Goal: Task Accomplishment & Management: Manage account settings

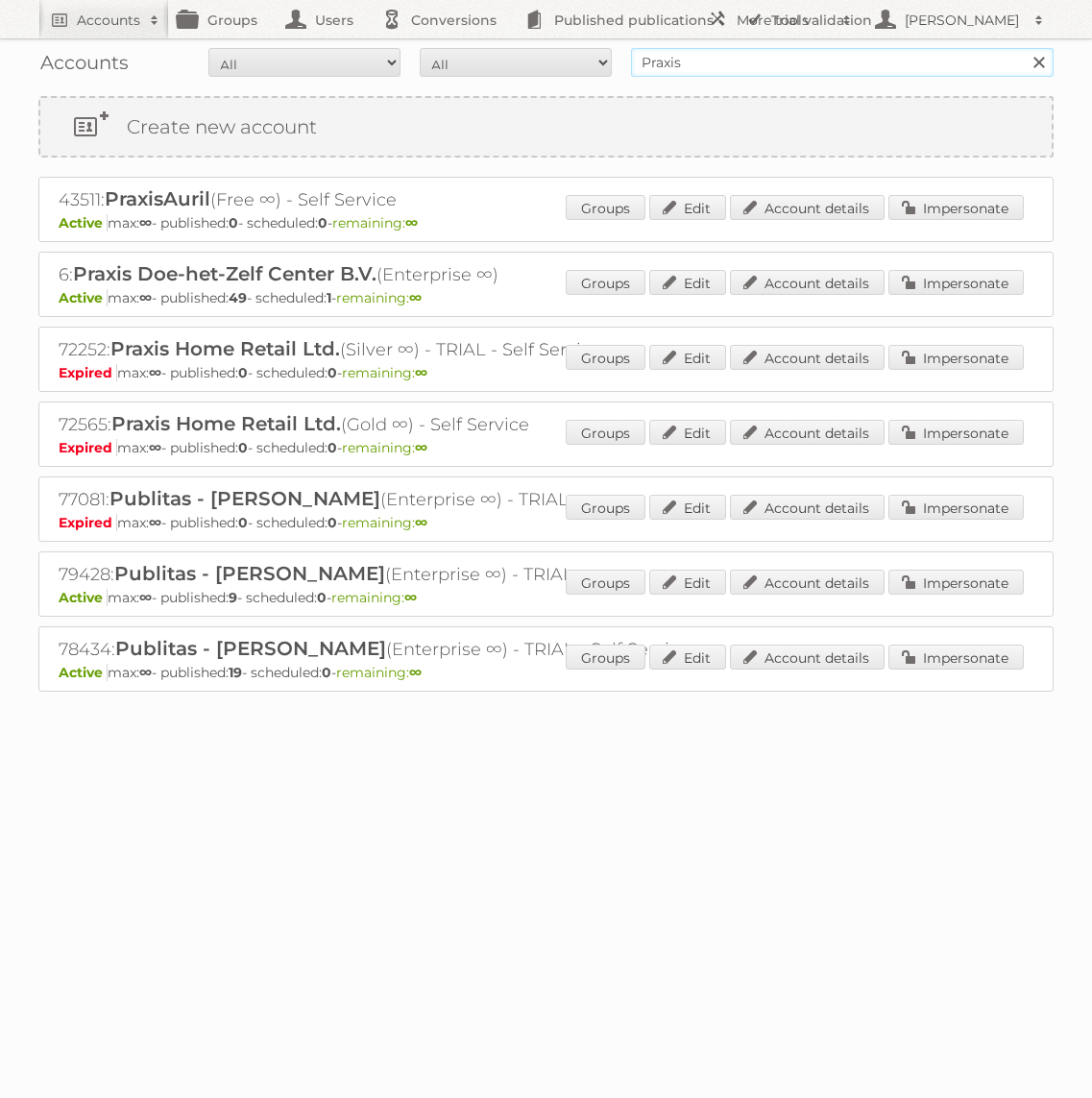
click at [779, 66] on input "Praxis" at bounding box center [843, 62] width 423 height 29
type input "MAKRO"
click at [761, 54] on input "MAKRO" at bounding box center [843, 62] width 423 height 29
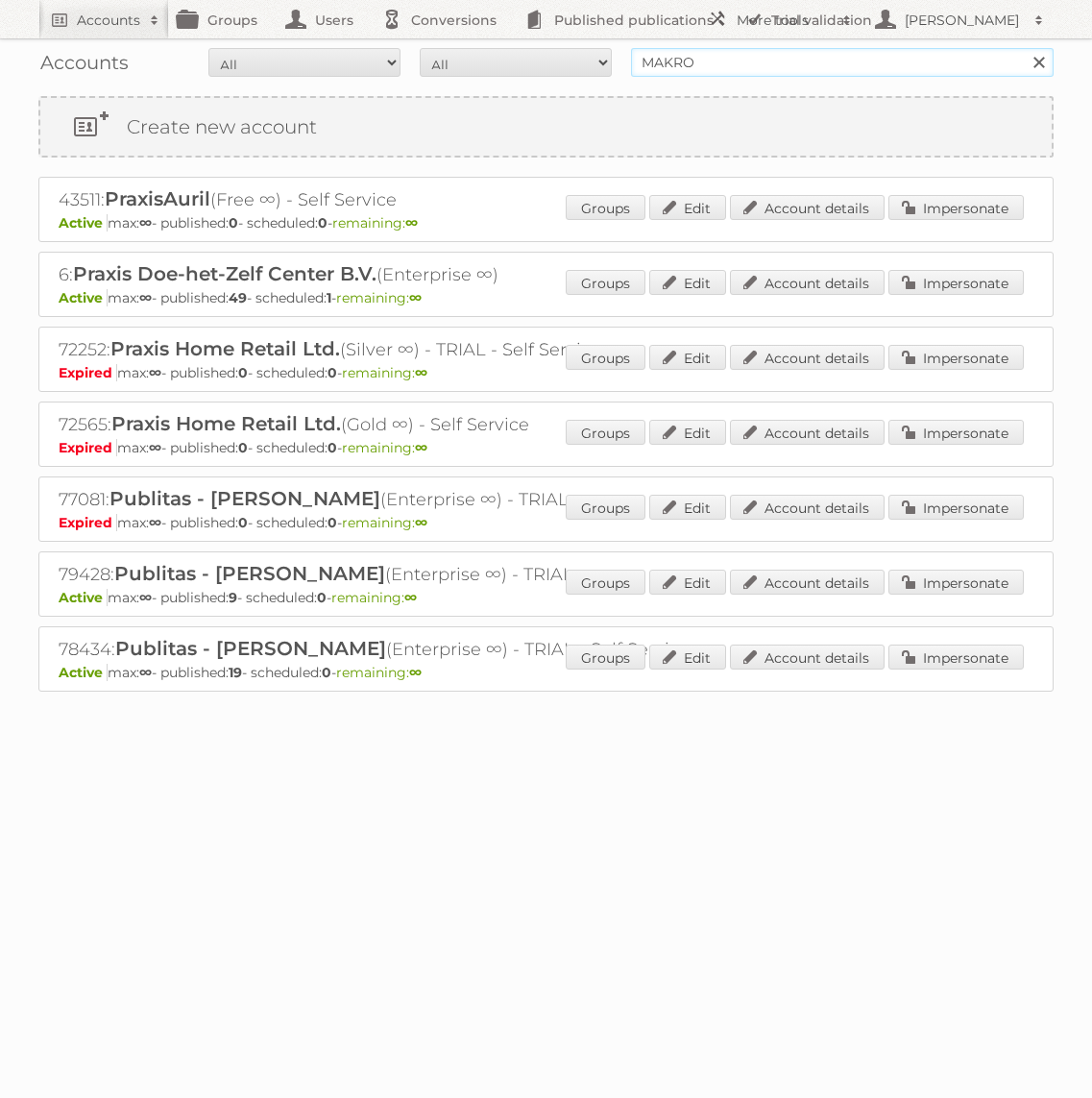
click at [1024, 48] on input "Search" at bounding box center [1038, 62] width 29 height 29
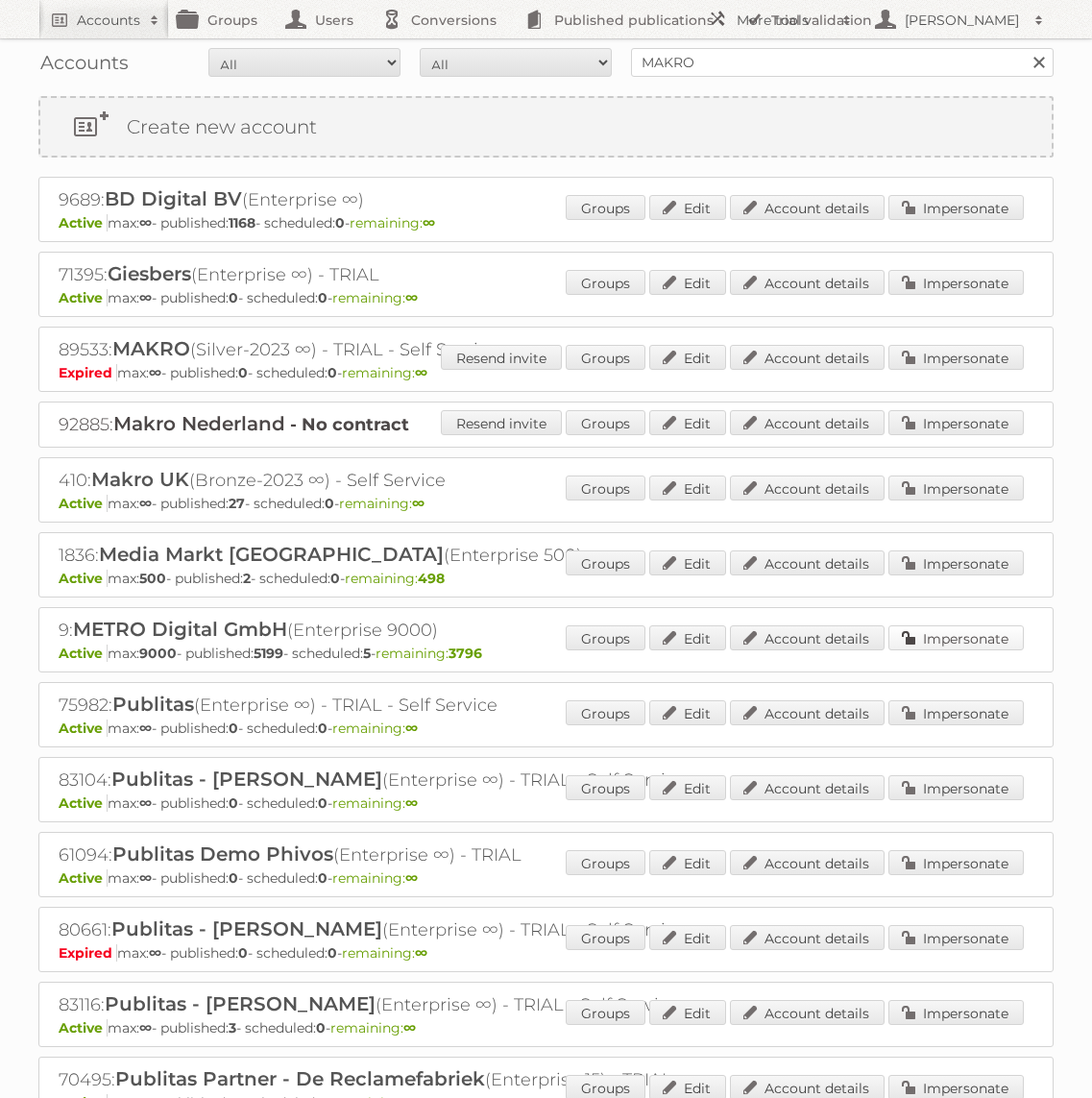
click at [935, 631] on link "Impersonate" at bounding box center [956, 638] width 135 height 25
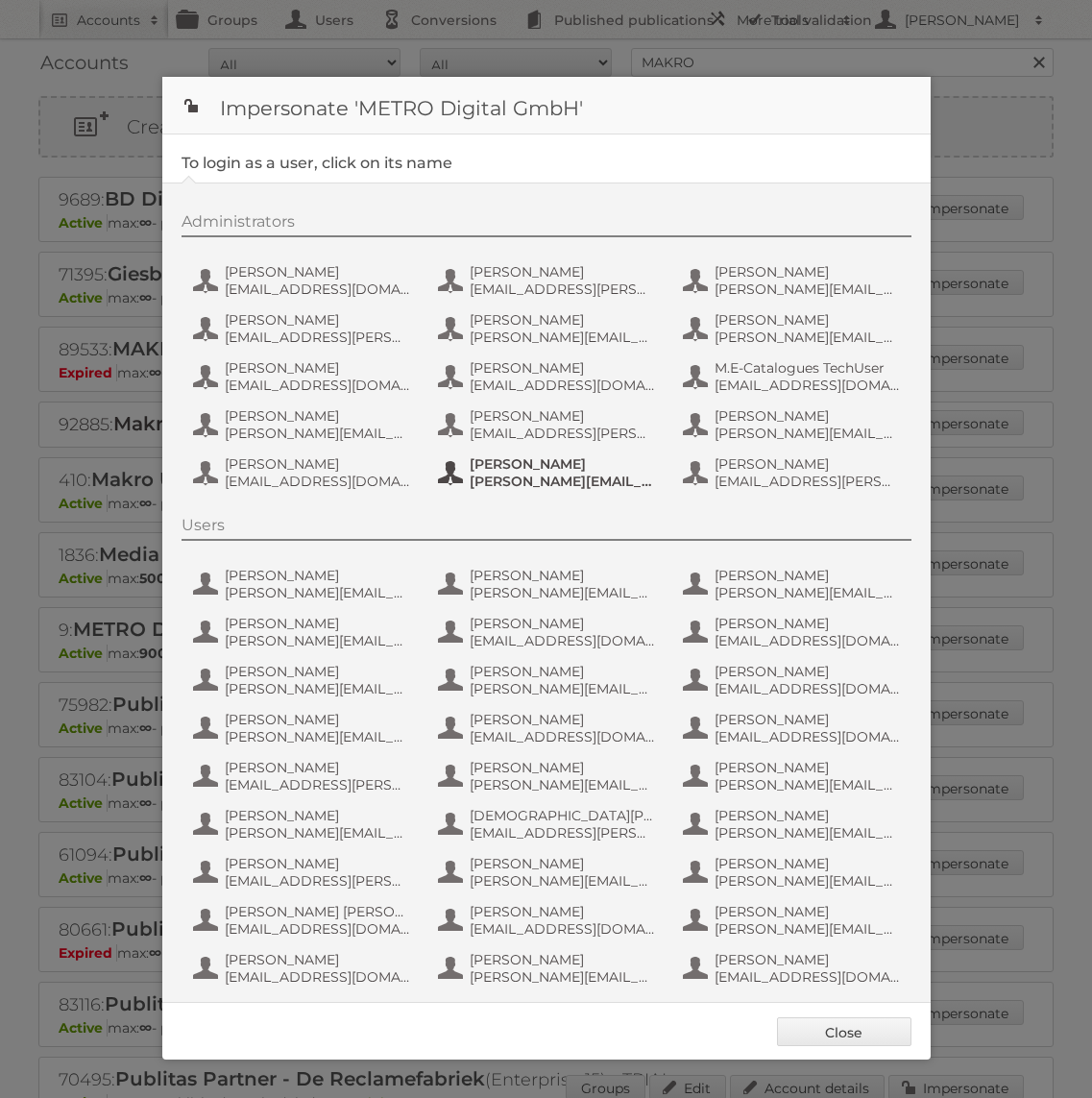
click at [521, 471] on span "Tim Lambertz" at bounding box center [562, 464] width 186 height 18
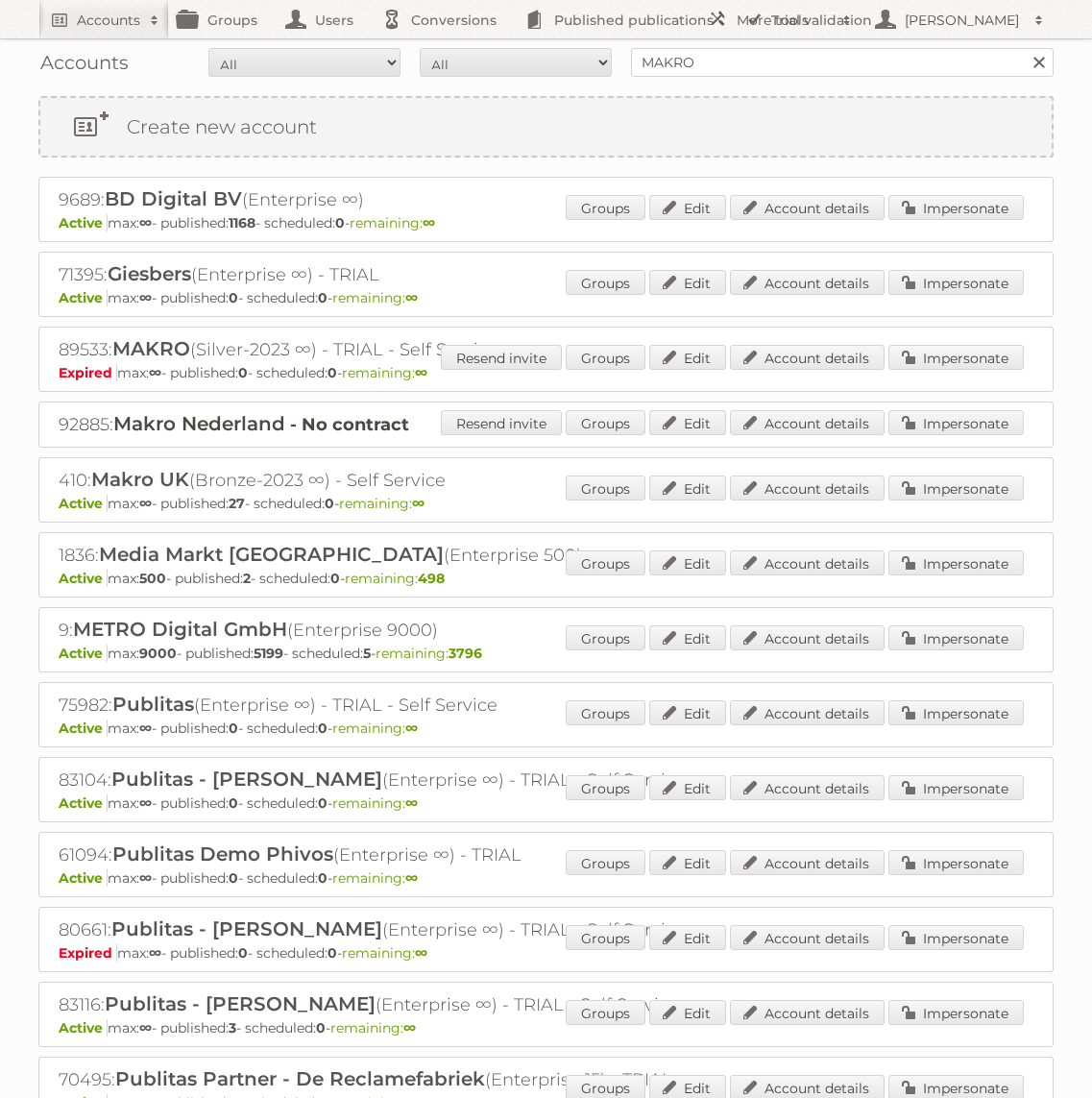
click at [706, 85] on div "Accounts All Active Expired Pending All Paid Trials Self service MAKRO Search" at bounding box center [546, 61] width 1015 height 48
click at [706, 67] on input "MAKRO" at bounding box center [843, 62] width 423 height 29
type input "GAMMA"
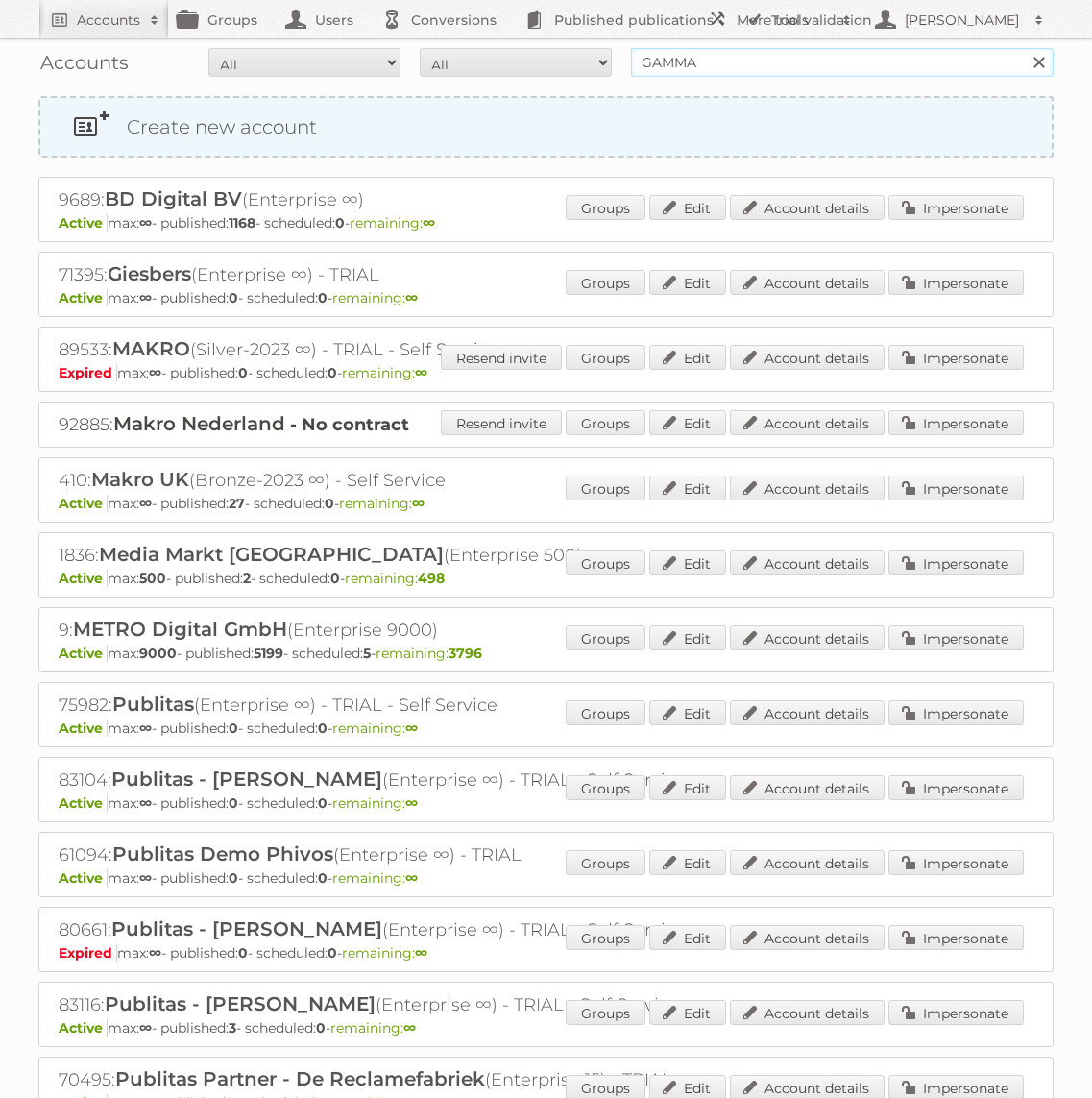
click at [1024, 48] on input "Search" at bounding box center [1038, 62] width 29 height 29
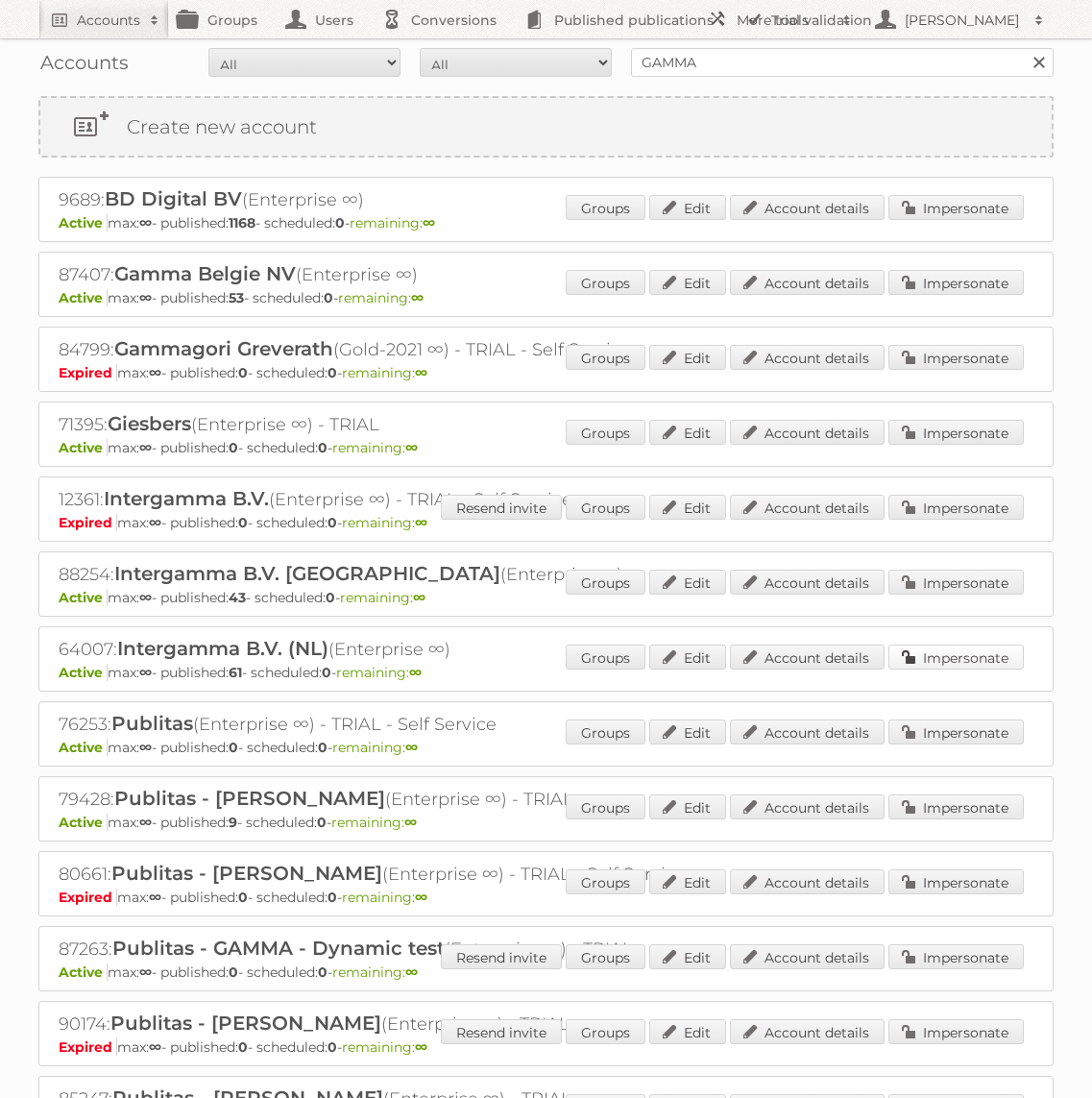
click at [967, 654] on link "Impersonate" at bounding box center [956, 658] width 135 height 25
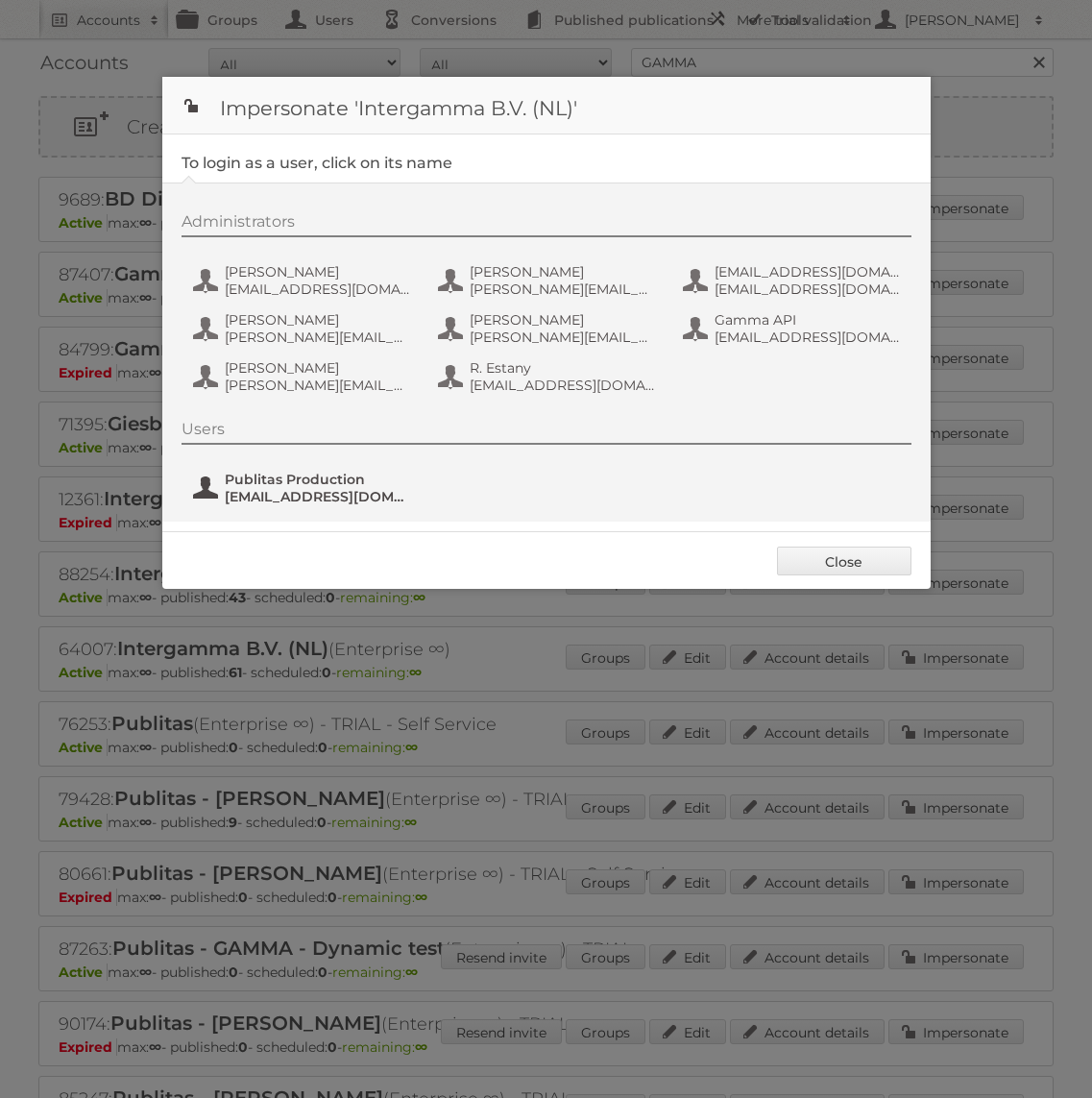
click at [320, 473] on span "Publitas Production" at bounding box center [318, 479] width 186 height 18
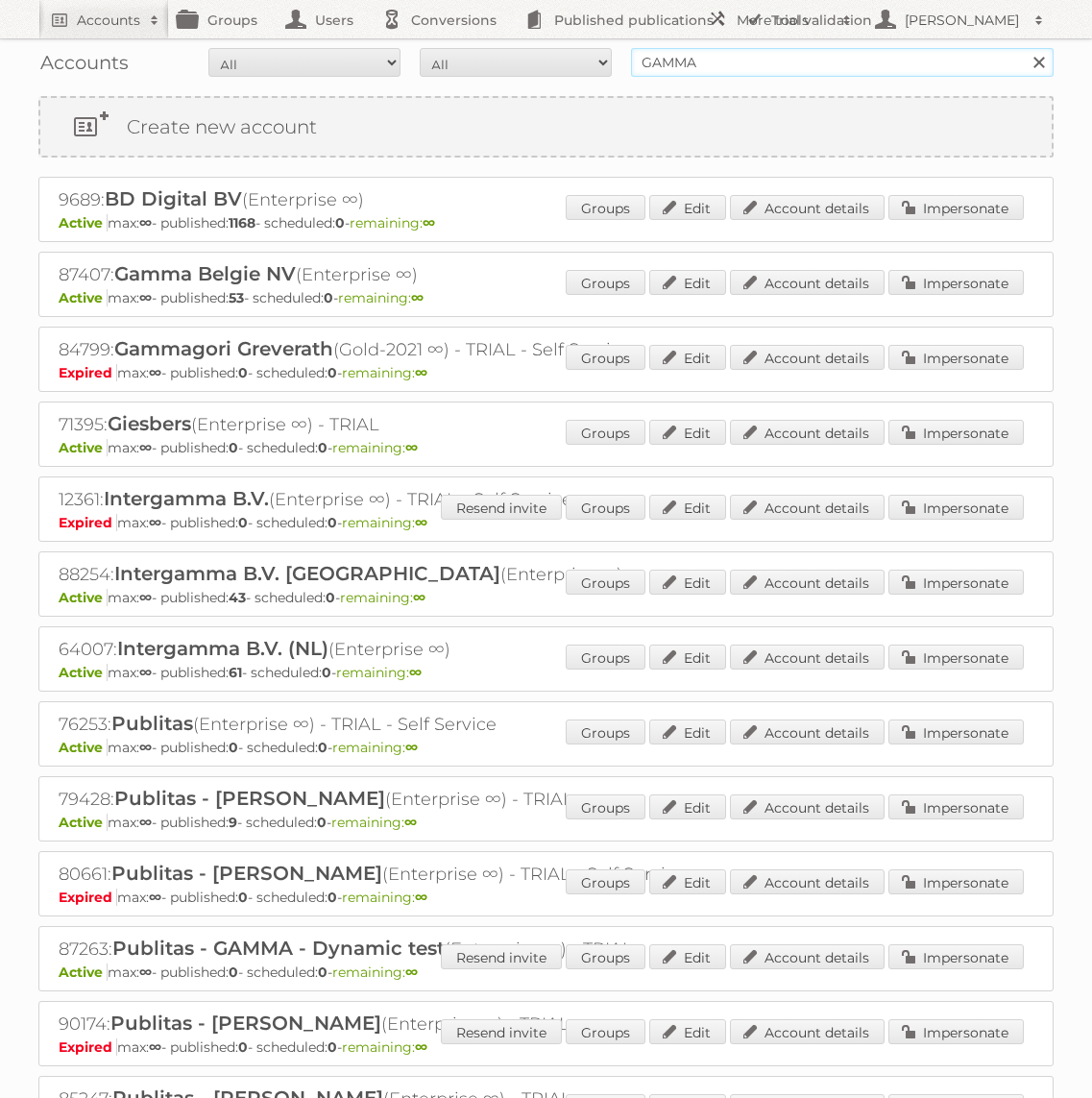
click at [679, 61] on input "GAMMA" at bounding box center [843, 62] width 423 height 29
type input "Action PIA"
click at [1024, 48] on input "Search" at bounding box center [1038, 62] width 29 height 29
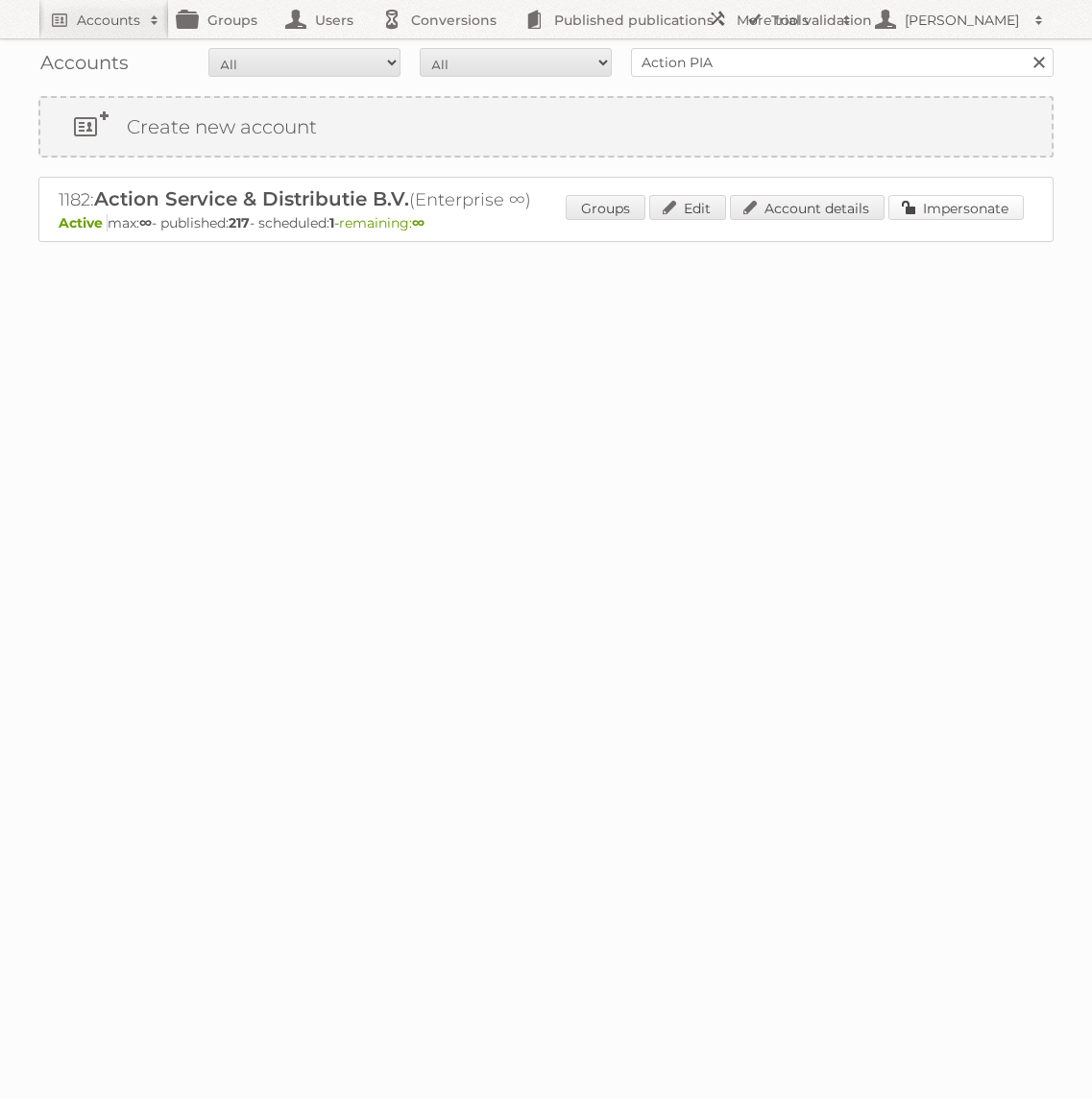
click at [918, 198] on link "Impersonate" at bounding box center [956, 208] width 135 height 25
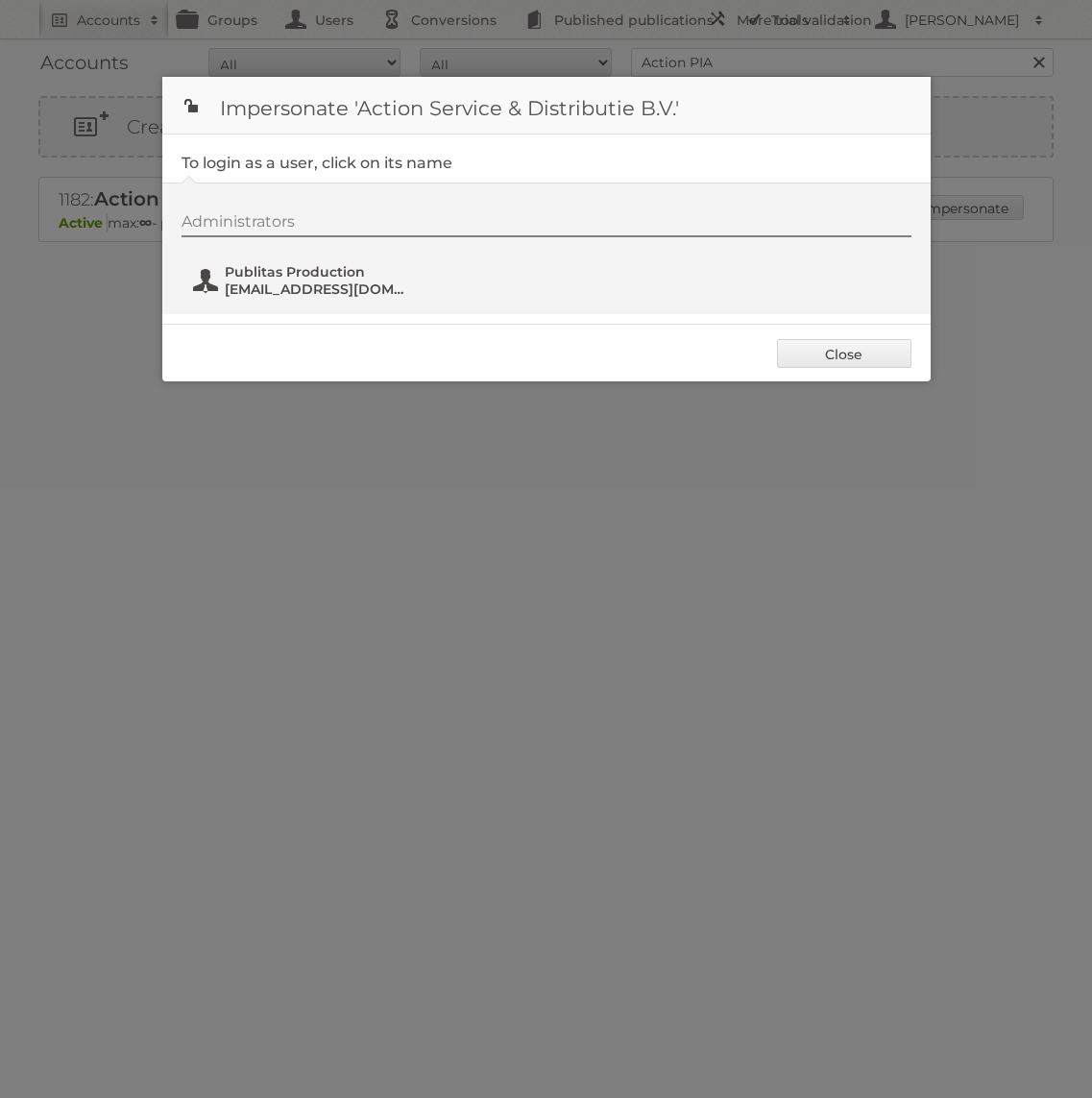
click at [349, 281] on span "fs+action@publitas.com" at bounding box center [318, 289] width 186 height 18
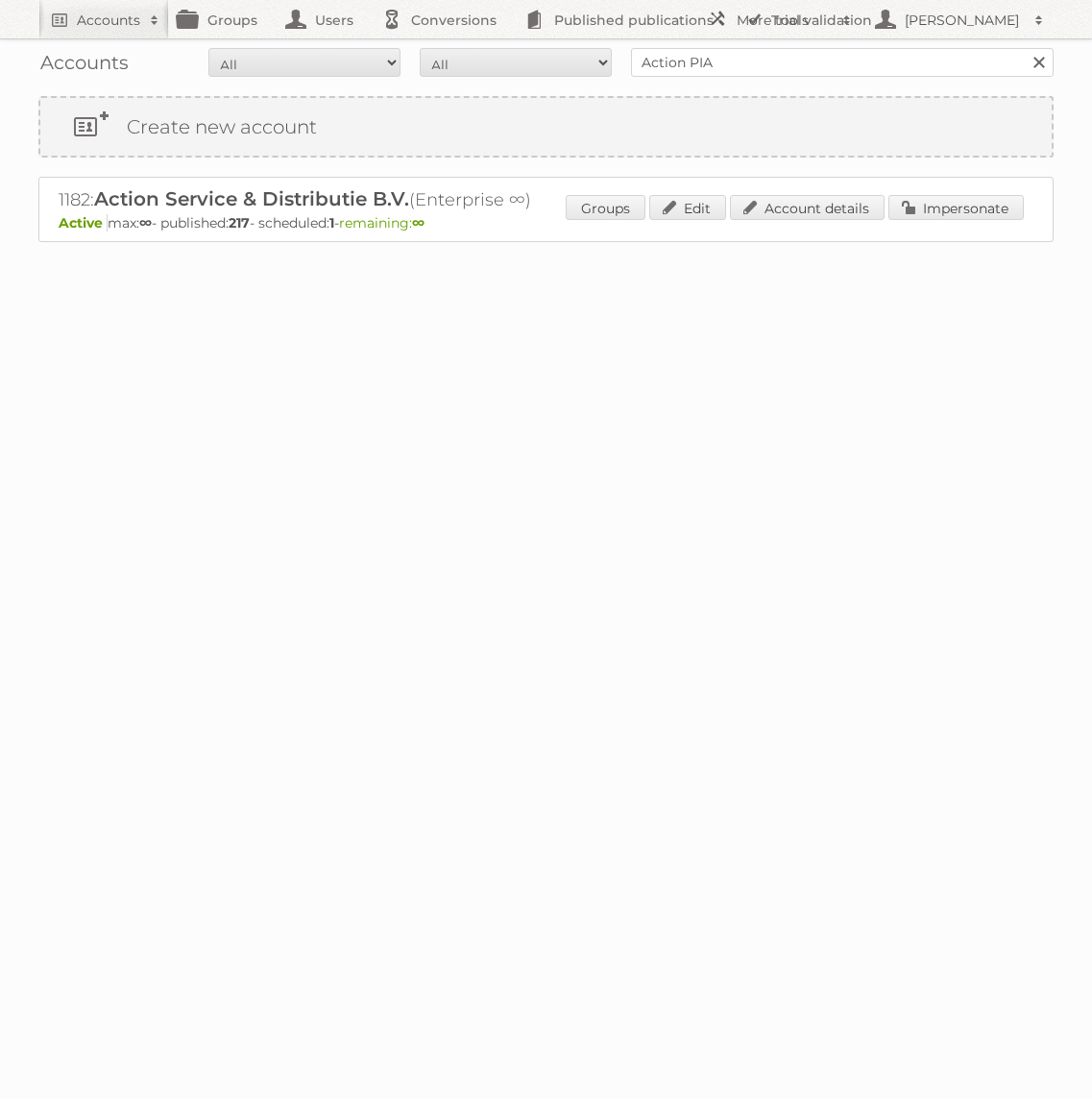
click at [1033, 203] on div "1182: Action Service & Distributie B.V. (Enterprise ∞) Active max: ∞ - publishe…" at bounding box center [546, 208] width 1015 height 65
click at [982, 203] on link "Impersonate" at bounding box center [956, 208] width 135 height 25
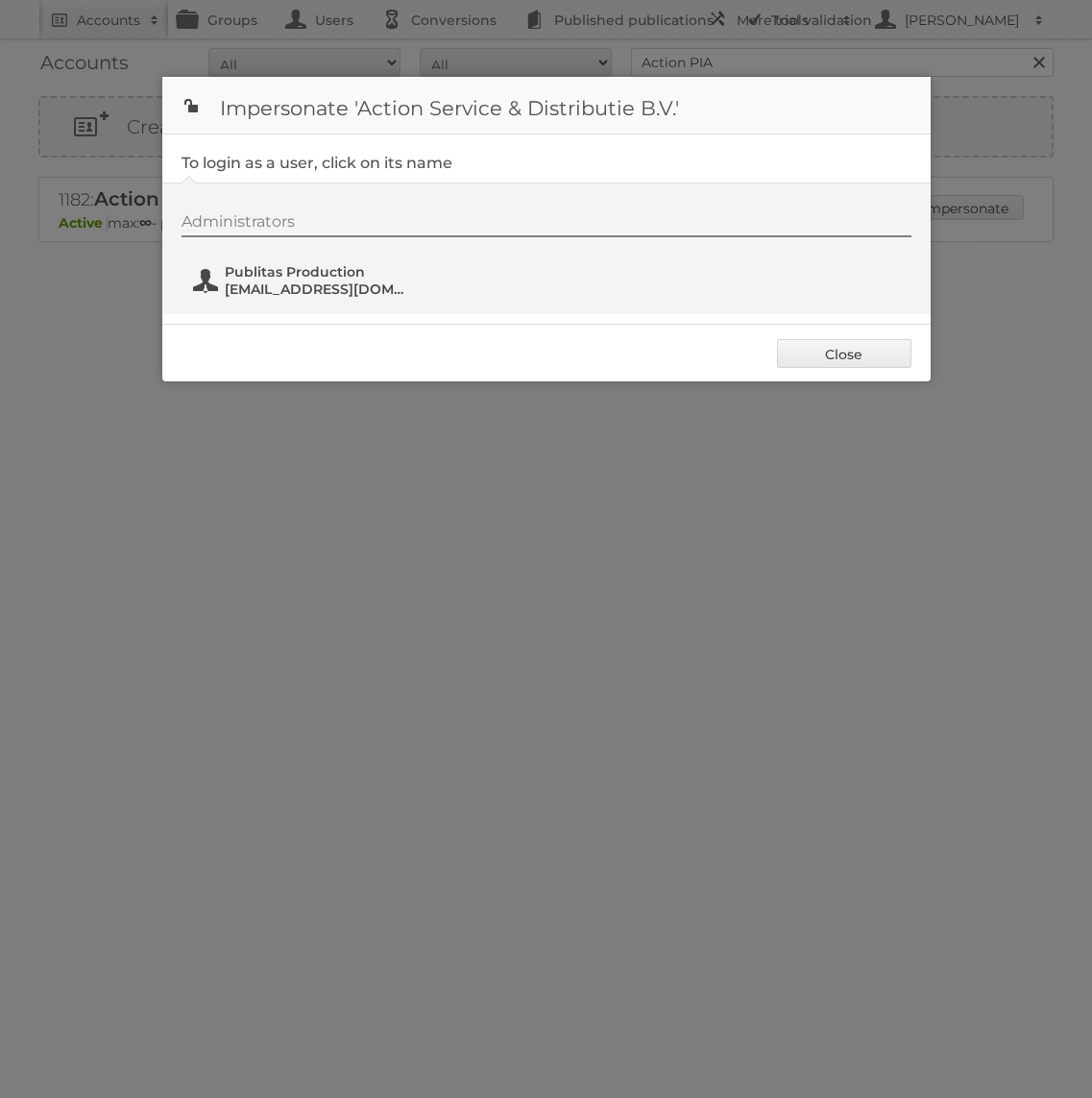
click at [321, 292] on span "fs+action@publitas.com" at bounding box center [318, 289] width 186 height 18
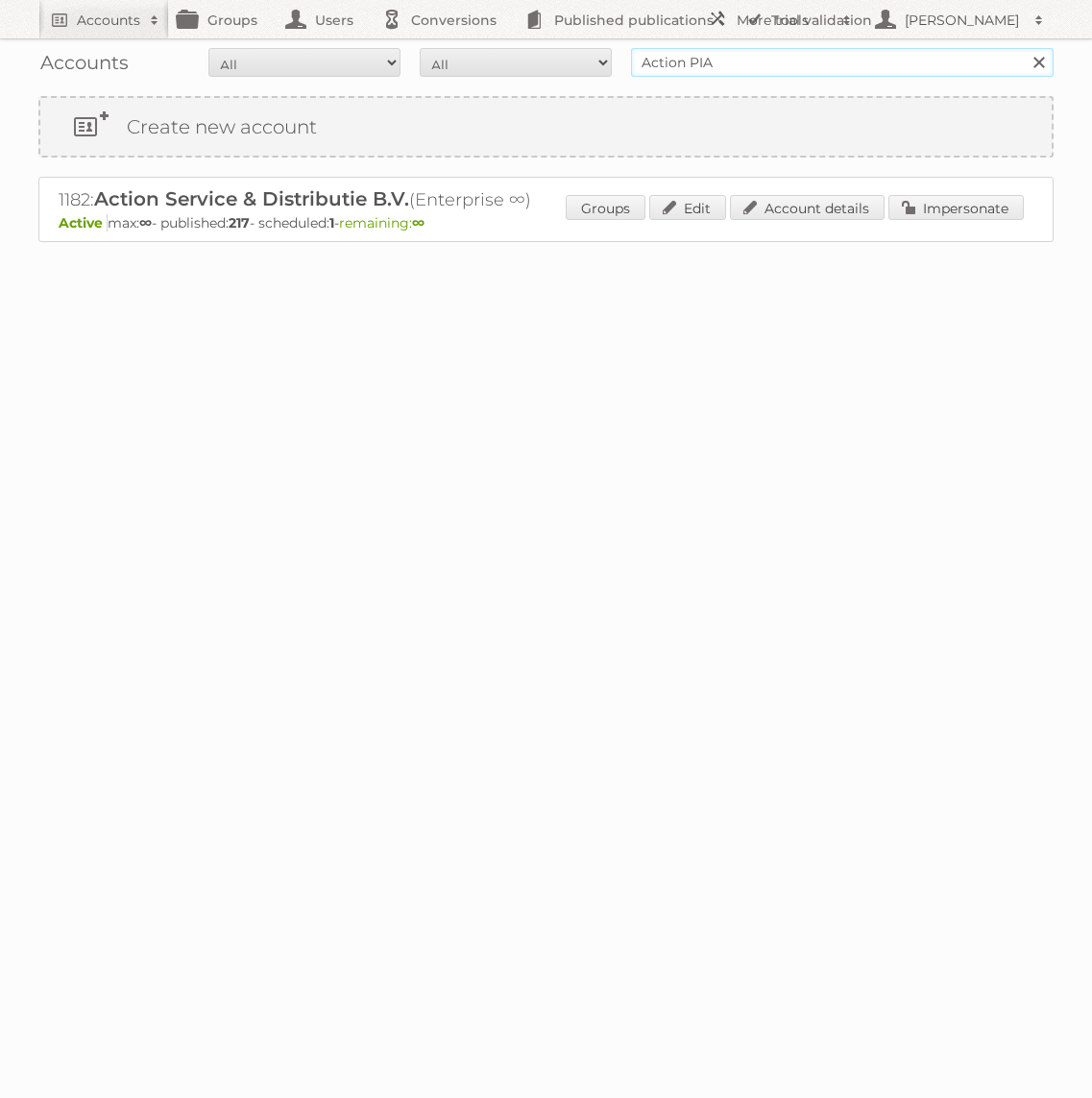
click at [657, 60] on input "Action PIA" at bounding box center [843, 62] width 423 height 29
type input "F"
type input "H"
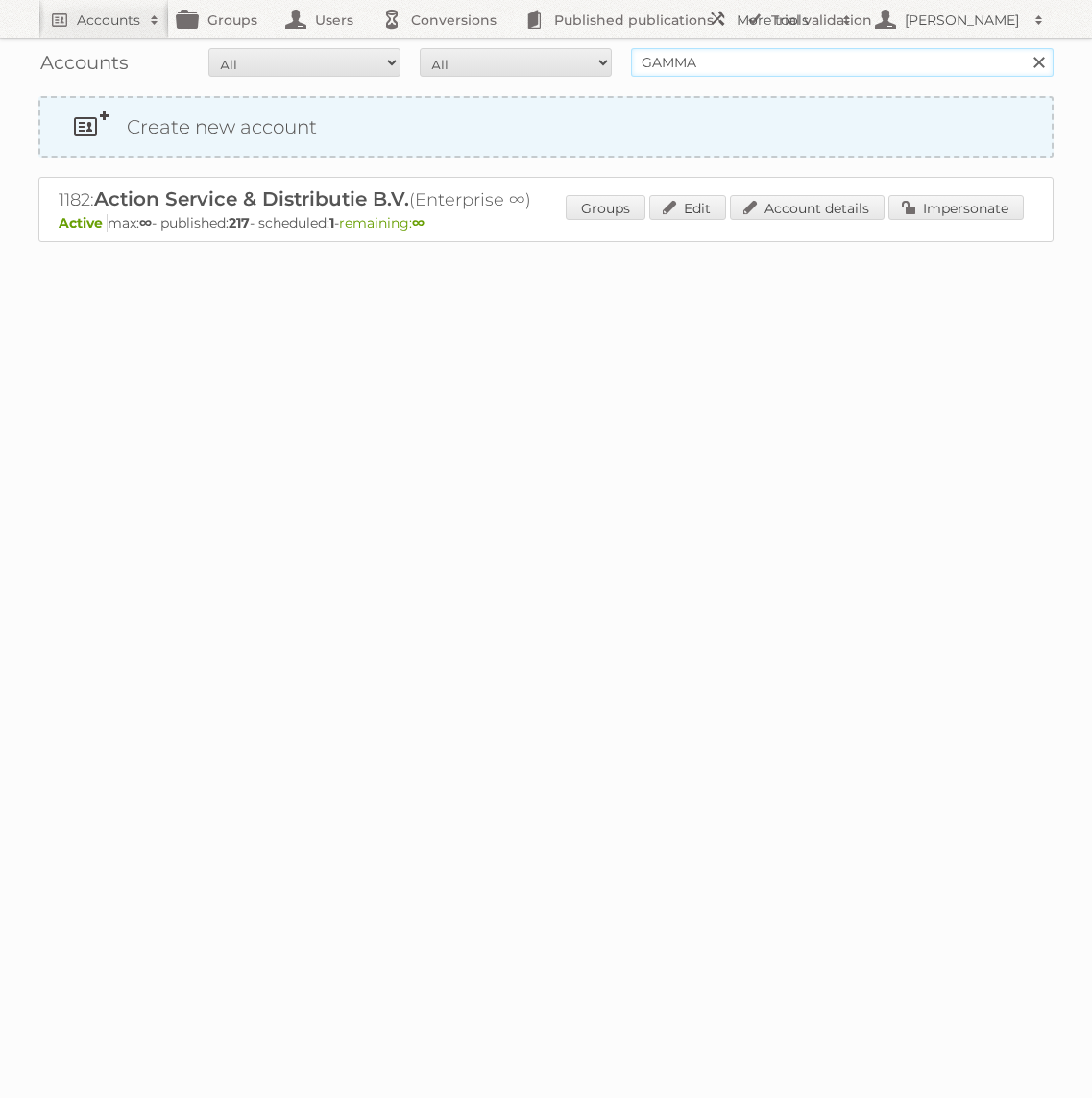
type input "GAMMA"
click at [765, 107] on link "Create new account" at bounding box center [546, 127] width 1011 height 57
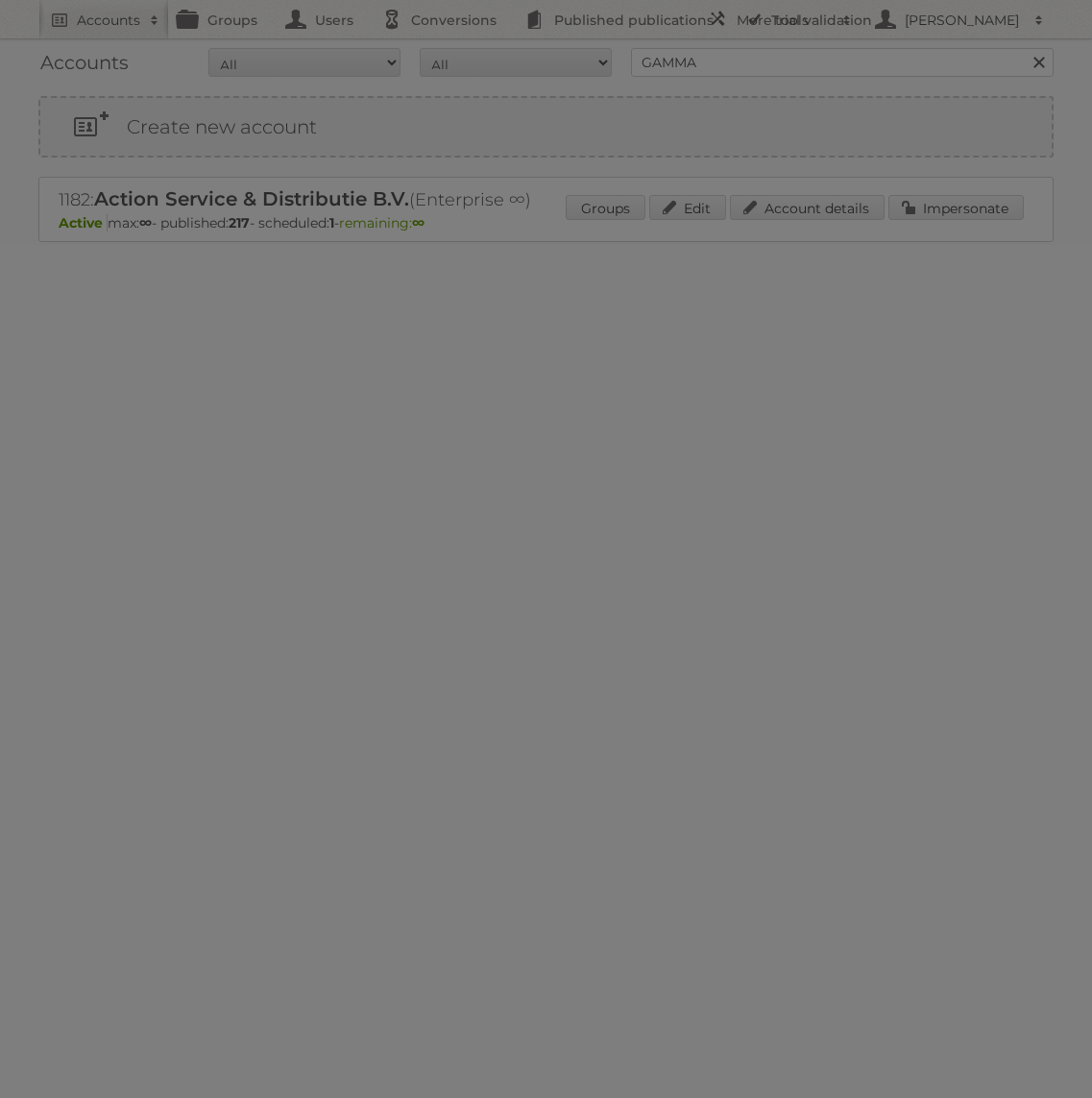
click at [757, 79] on body "Accounts Search Advanced Search Create new account Groups Users Conversions Pub…" at bounding box center [546, 549] width 1092 height 1098
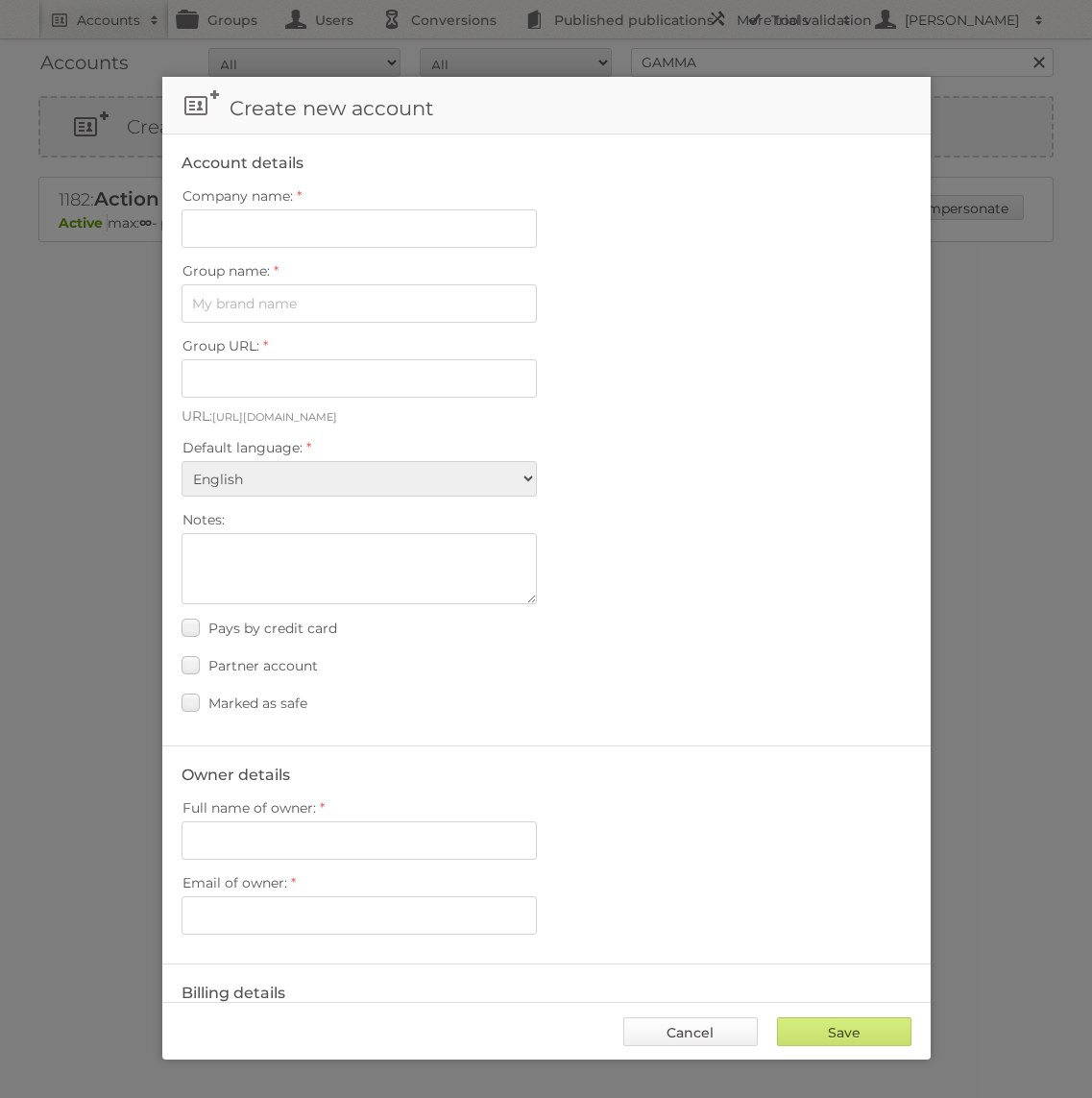
click at [708, 1031] on link "Cancel" at bounding box center [691, 1032] width 134 height 29
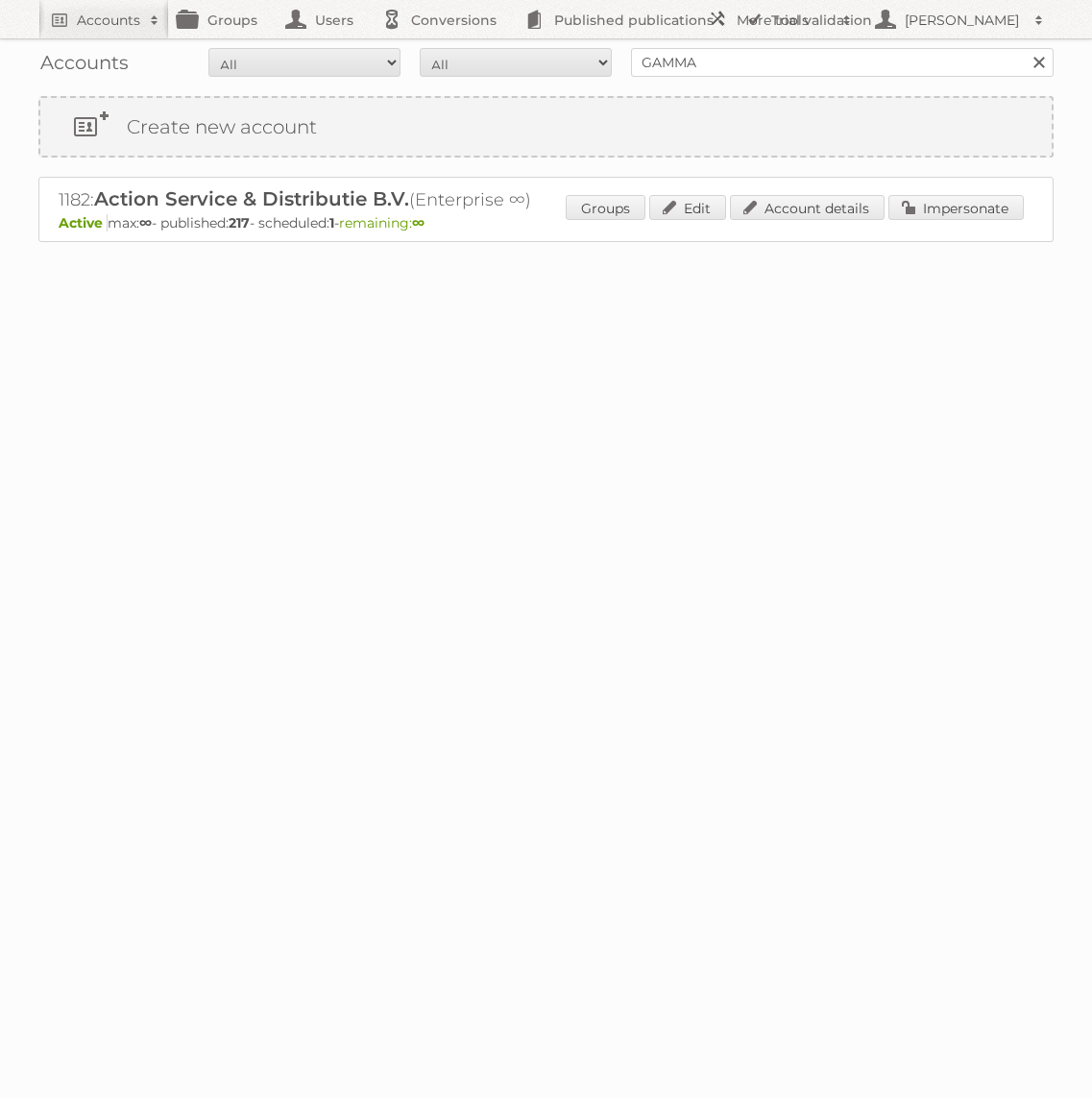
click at [803, 45] on div "Accounts All Active Expired Pending All Paid Trials Self service GAMMA Search" at bounding box center [546, 61] width 1015 height 48
click at [801, 59] on input "GAMMA" at bounding box center [843, 62] width 423 height 29
click at [1024, 48] on input "Search" at bounding box center [1038, 62] width 29 height 29
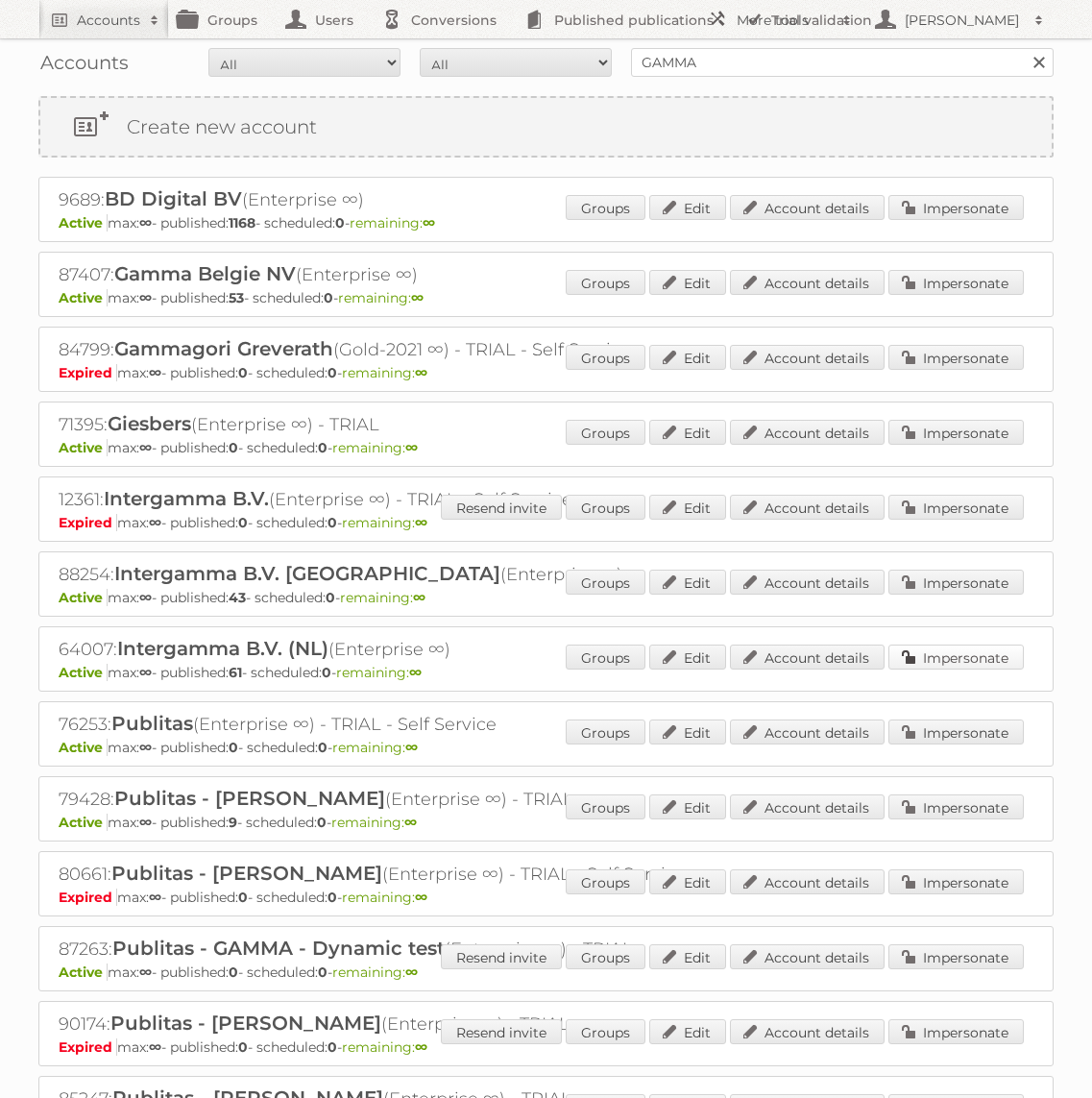
click at [920, 657] on link "Impersonate" at bounding box center [956, 658] width 135 height 25
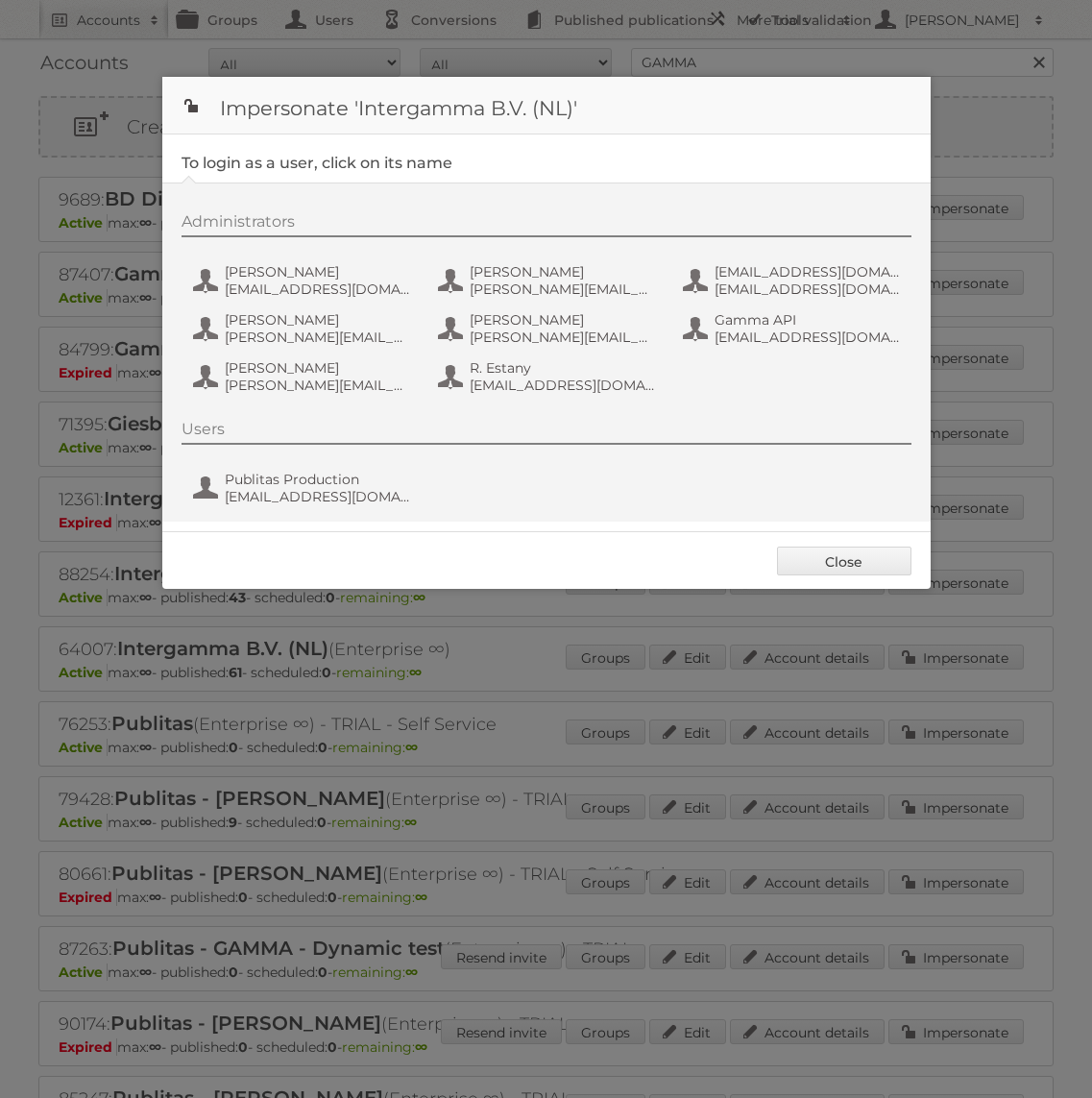
click at [310, 463] on div "Users Publitas Production [EMAIL_ADDRESS][DOMAIN_NAME]" at bounding box center [555, 466] width 749 height 93
click at [310, 481] on span "Publitas Production" at bounding box center [318, 479] width 186 height 18
